Goal: Task Accomplishment & Management: Use online tool/utility

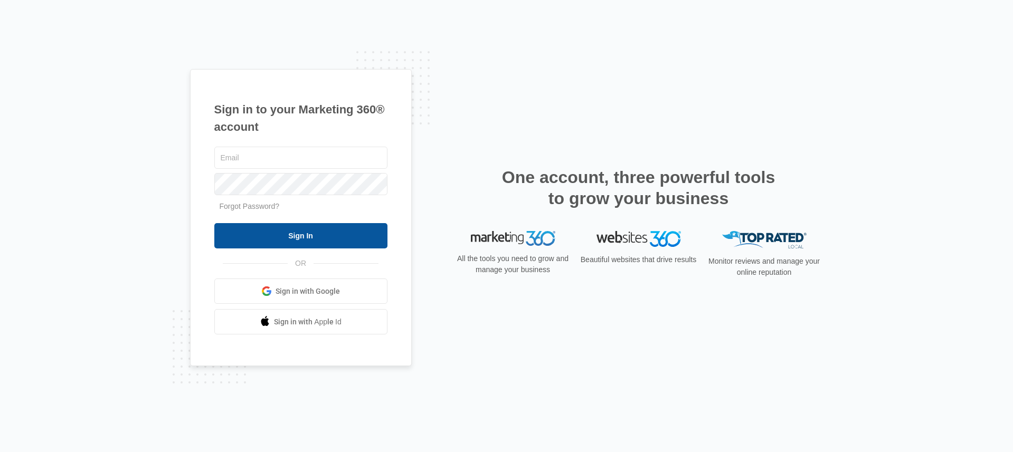
type input "[EMAIL_ADDRESS][DOMAIN_NAME]"
click at [266, 237] on input "Sign In" at bounding box center [300, 235] width 173 height 25
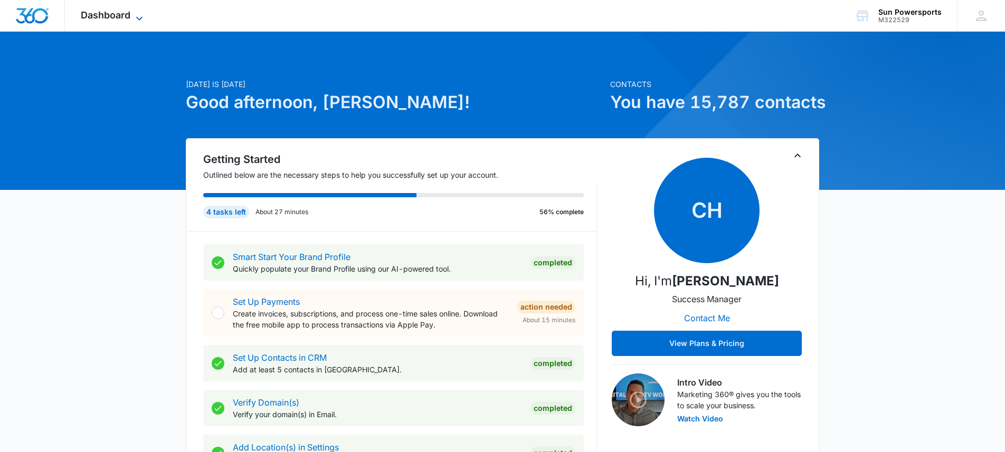
click at [127, 18] on span "Dashboard" at bounding box center [106, 15] width 50 height 11
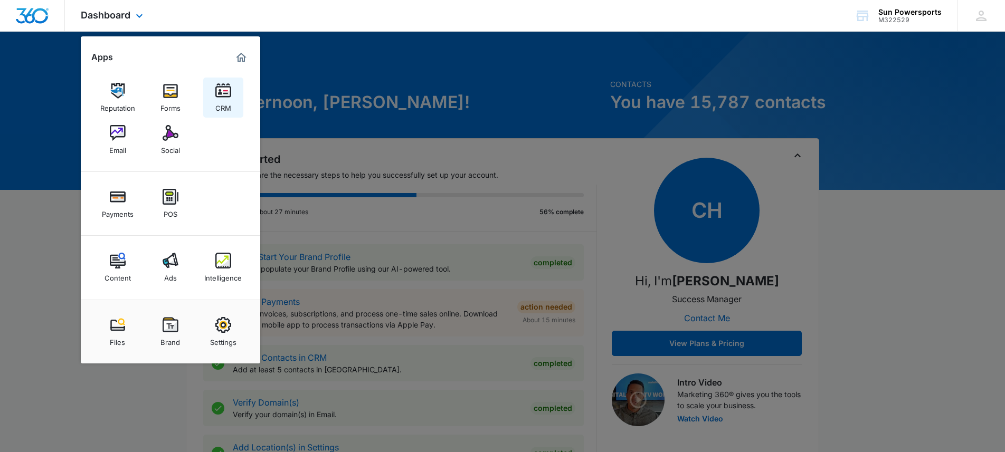
click at [212, 93] on link "CRM" at bounding box center [223, 98] width 40 height 40
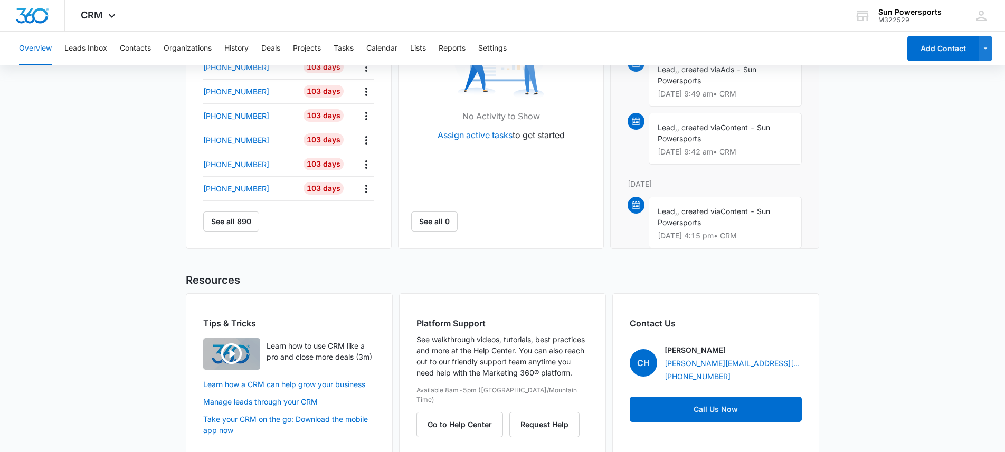
scroll to position [443, 0]
click at [100, 48] on button "Leads Inbox" at bounding box center [85, 49] width 43 height 34
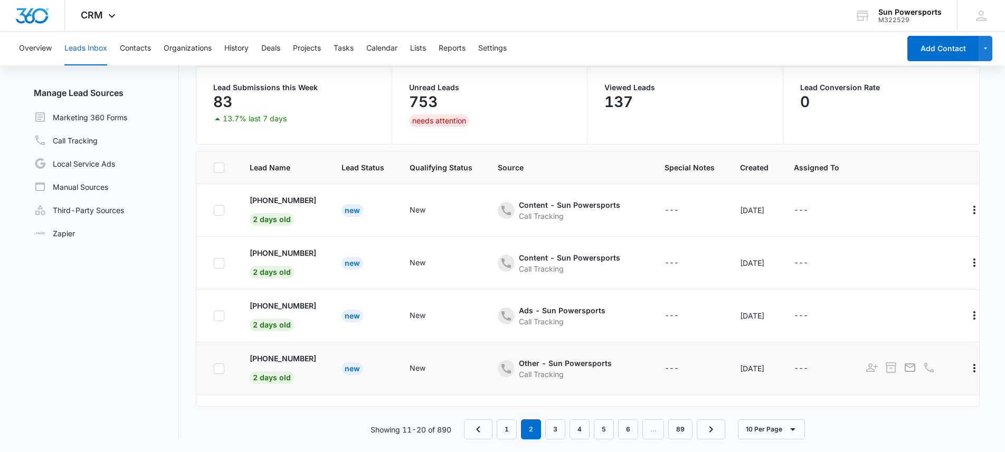
scroll to position [313, 0]
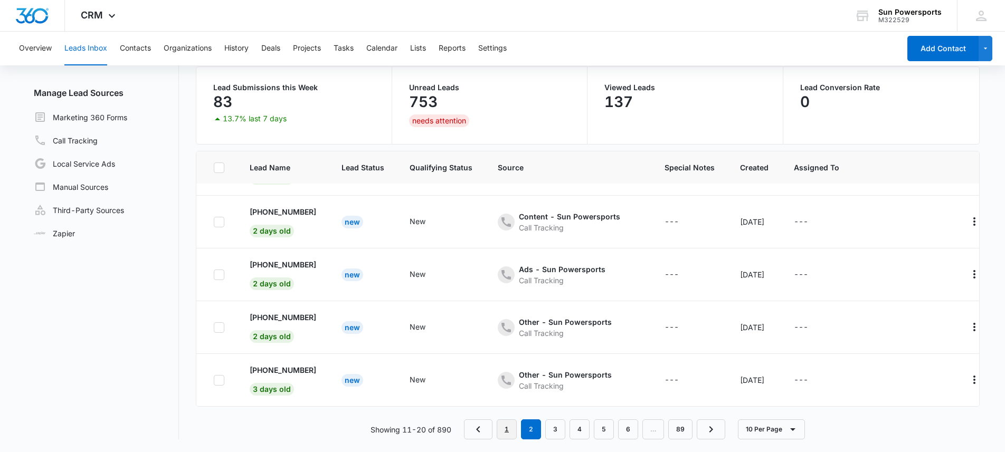
click at [513, 429] on link "1" at bounding box center [507, 430] width 20 height 20
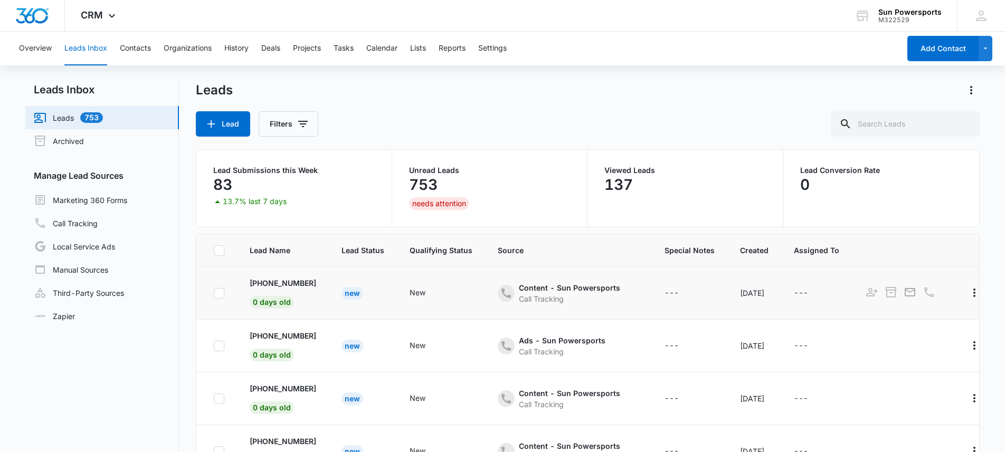
scroll to position [0, 0]
click at [922, 124] on input "text" at bounding box center [905, 124] width 149 height 25
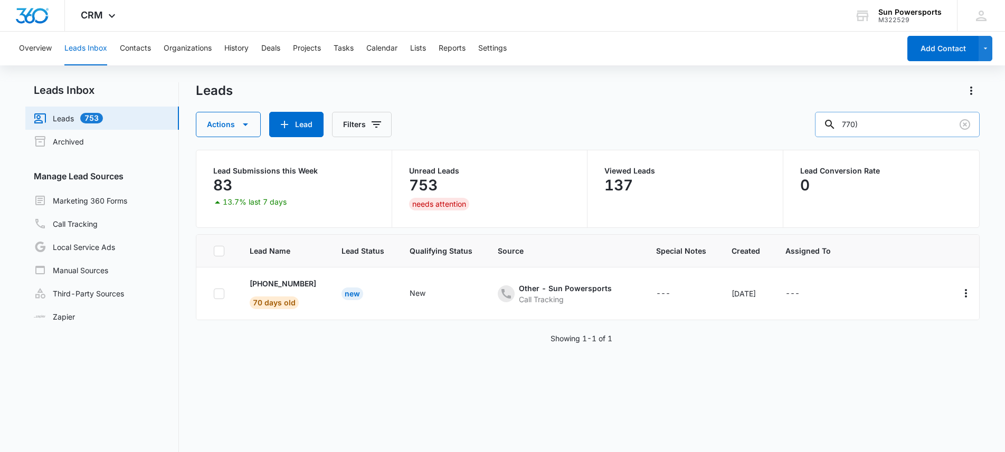
click at [865, 122] on input "770)" at bounding box center [897, 124] width 165 height 25
type input "(770)"
